Goal: Transaction & Acquisition: Purchase product/service

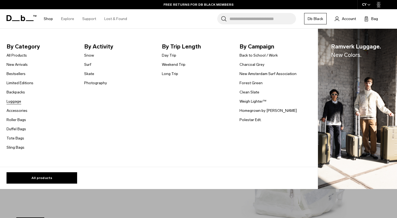
click at [12, 100] on link "Luggage" at bounding box center [14, 102] width 15 height 6
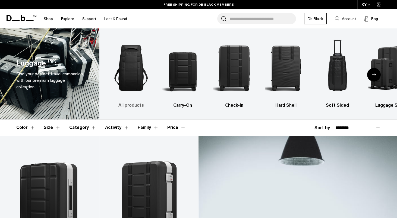
click at [137, 70] on img "1 / 6" at bounding box center [131, 68] width 42 height 63
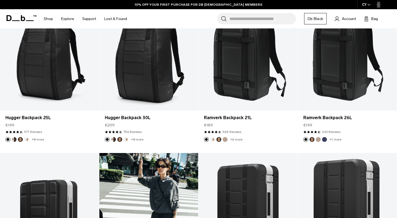
scroll to position [116, 0]
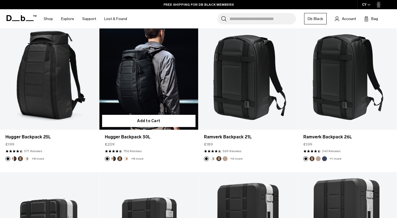
click at [118, 159] on button "Espresso" at bounding box center [119, 159] width 5 height 5
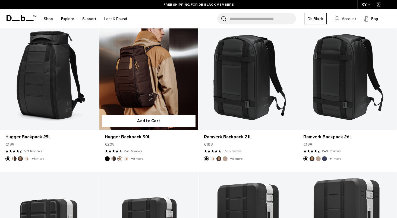
click at [113, 160] on button "Cappuccino" at bounding box center [113, 159] width 5 height 5
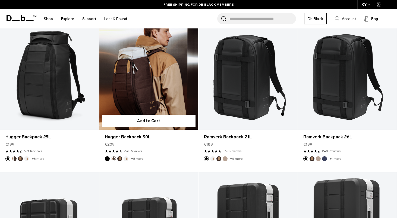
click at [126, 160] on button "Oatmilk" at bounding box center [125, 159] width 5 height 5
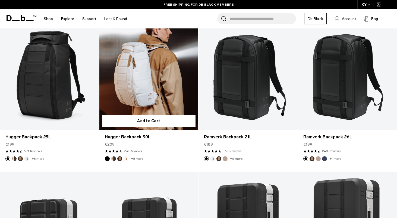
click at [161, 77] on link "Hugger Backpack 30L Oatmilk" at bounding box center [148, 75] width 99 height 110
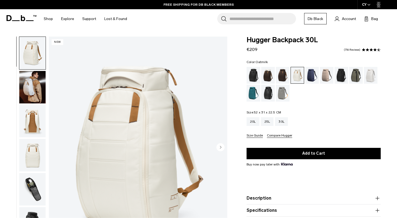
click at [30, 181] on img "button" at bounding box center [32, 189] width 26 height 33
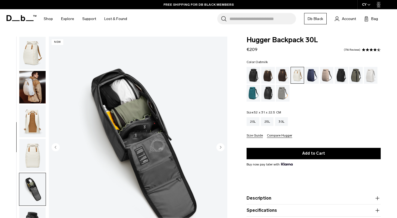
click at [36, 58] on img "button" at bounding box center [32, 53] width 26 height 33
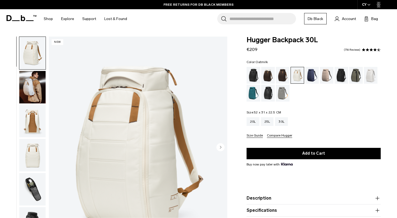
click at [28, 190] on img "button" at bounding box center [32, 189] width 26 height 33
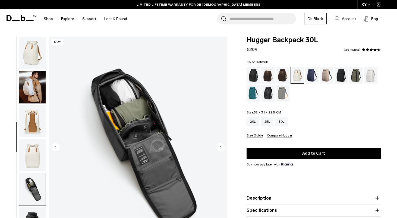
click at [27, 93] on img "button" at bounding box center [32, 87] width 26 height 33
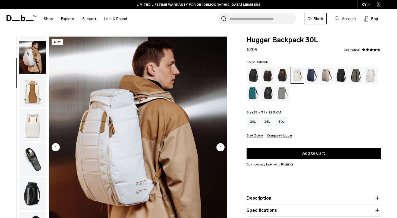
scroll to position [34, 0]
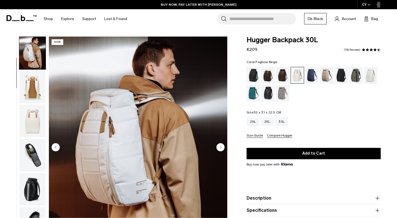
click at [325, 76] on div "Fogbow Beige" at bounding box center [327, 75] width 14 height 17
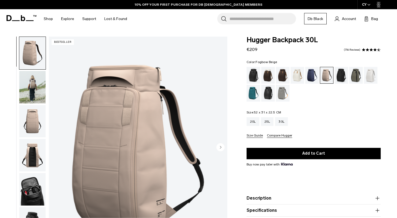
click at [33, 93] on img "button" at bounding box center [32, 87] width 26 height 33
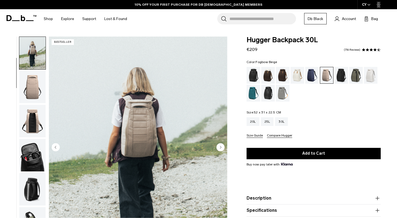
scroll to position [9, 0]
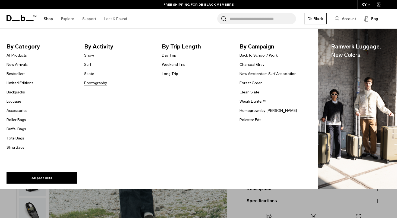
click at [96, 84] on link "Photography" at bounding box center [95, 83] width 23 height 6
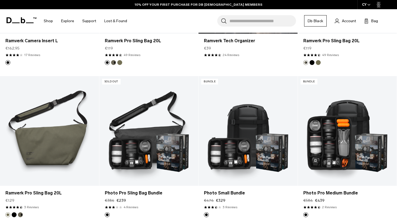
scroll to position [363, 0]
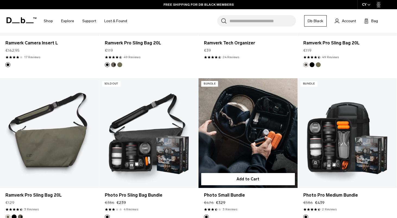
click at [232, 115] on link "Photo Small Bundle" at bounding box center [247, 133] width 99 height 110
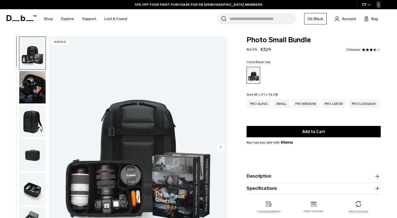
click at [40, 193] on img "button" at bounding box center [32, 189] width 26 height 33
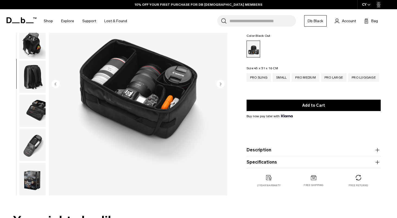
scroll to position [64, 0]
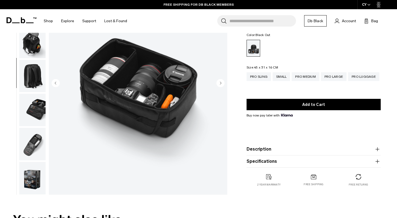
click at [42, 153] on img "button" at bounding box center [32, 144] width 26 height 33
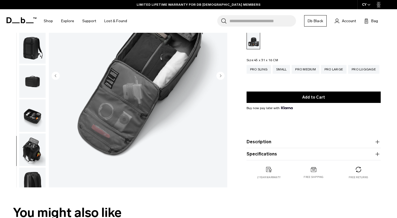
scroll to position [0, 0]
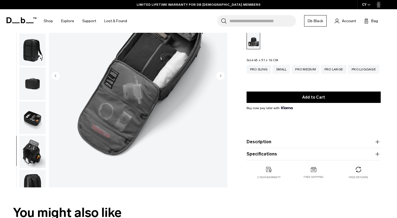
click at [34, 117] on img "button" at bounding box center [32, 118] width 26 height 33
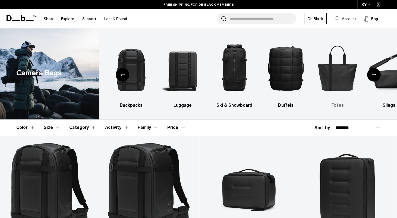
click at [325, 71] on img "6 / 10" at bounding box center [337, 68] width 42 height 63
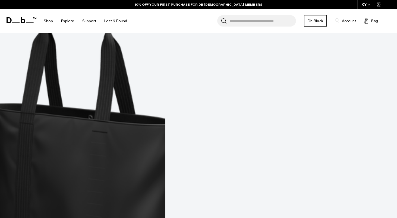
scroll to position [236, 0]
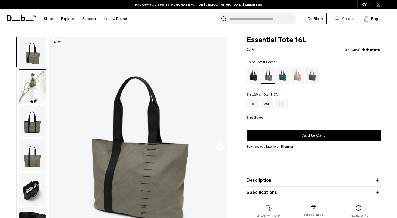
click at [32, 86] on img "button" at bounding box center [32, 87] width 26 height 33
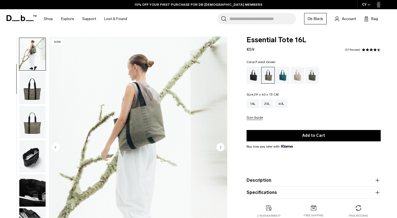
scroll to position [34, 0]
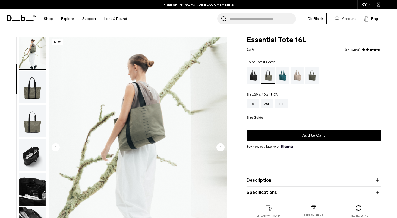
click at [140, 134] on img "2 / 8" at bounding box center [138, 148] width 178 height 223
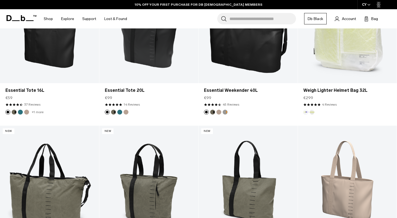
scroll to position [112, 0]
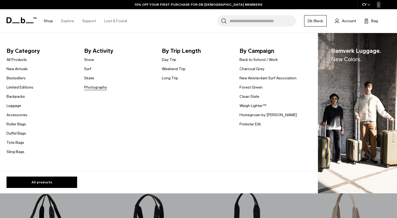
click at [91, 87] on link "Photography" at bounding box center [95, 88] width 23 height 6
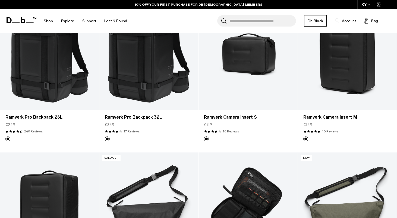
scroll to position [138, 0]
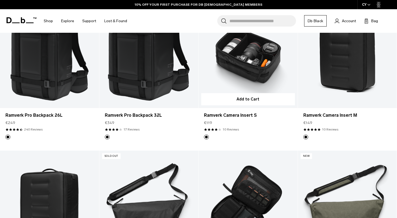
click at [251, 65] on link "Ramverk Camera Insert S" at bounding box center [247, 53] width 99 height 110
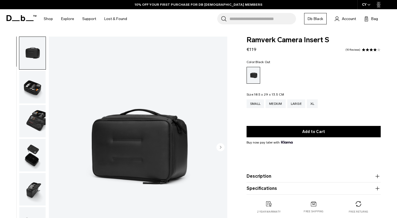
click at [39, 121] on img "button" at bounding box center [32, 121] width 26 height 33
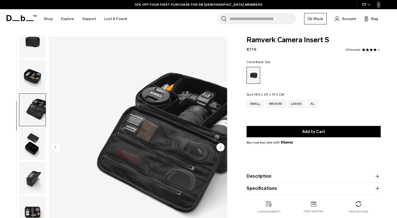
scroll to position [15, 0]
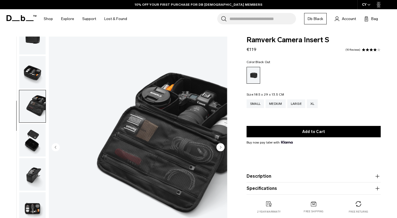
click at [189, 150] on img "3 / 7" at bounding box center [138, 148] width 178 height 223
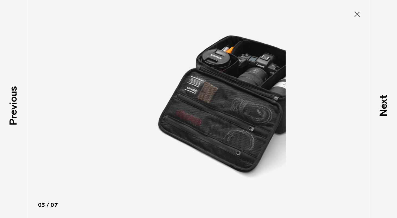
click at [360, 12] on icon at bounding box center [357, 14] width 9 height 9
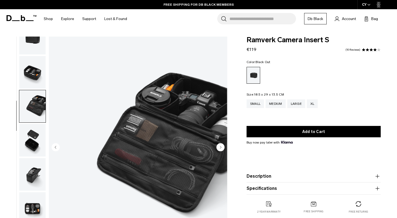
click at [33, 205] on img "button" at bounding box center [32, 209] width 26 height 33
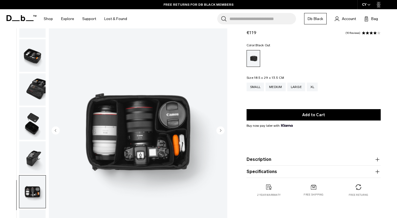
scroll to position [17, 0]
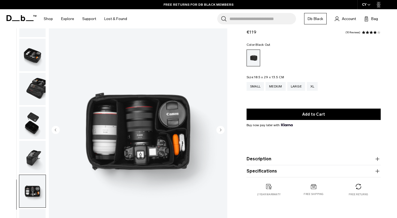
click at [37, 63] on img "button" at bounding box center [32, 55] width 26 height 33
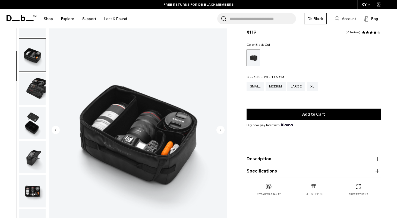
click at [74, 122] on img "2 / 7" at bounding box center [138, 130] width 178 height 223
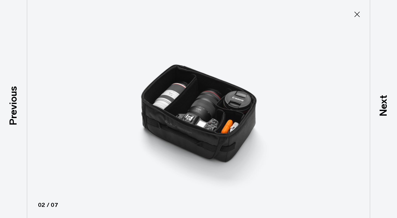
type button "Close"
